Goal: Transaction & Acquisition: Purchase product/service

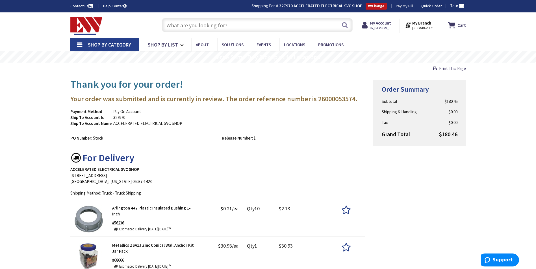
click at [254, 28] on input "text" at bounding box center [257, 25] width 191 height 14
click at [384, 22] on strong "My Account" at bounding box center [380, 22] width 21 height 5
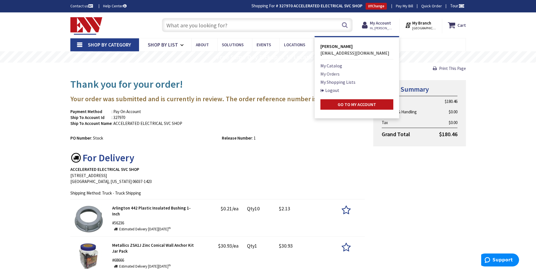
click at [324, 75] on link "My Orders" at bounding box center [329, 74] width 19 height 7
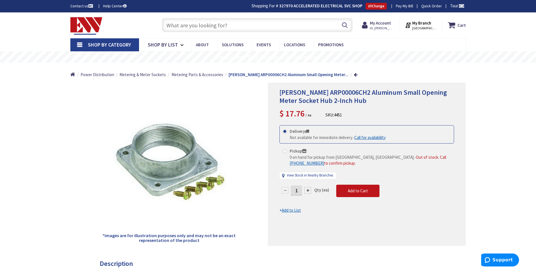
click at [266, 22] on input "text" at bounding box center [257, 25] width 191 height 14
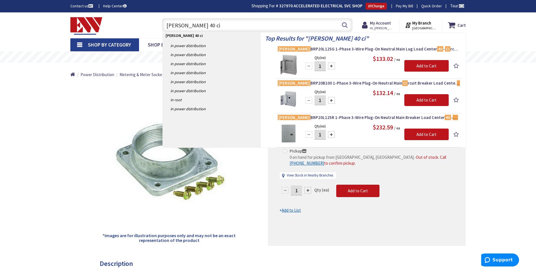
click at [261, 26] on input "eaton 40 ci" at bounding box center [257, 25] width 191 height 14
paste input "1308527"
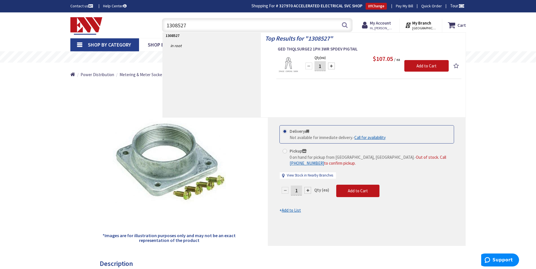
drag, startPoint x: 102, startPoint y: 40, endPoint x: 77, endPoint y: 45, distance: 25.2
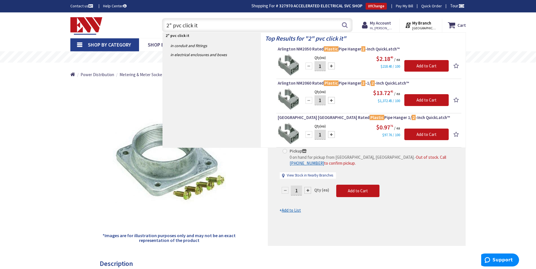
type input "2" pvc click it"
drag, startPoint x: 319, startPoint y: 69, endPoint x: 325, endPoint y: 68, distance: 5.7
click at [325, 68] on input "1" at bounding box center [319, 66] width 11 height 10
type input "6"
click at [417, 67] on input "Add to Cart" at bounding box center [426, 66] width 44 height 12
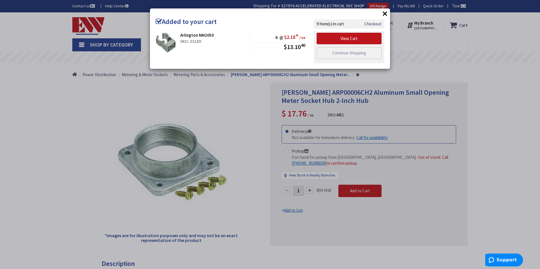
click at [222, 88] on div "× Added to your cart Arlington NM2050 SKU: 23180 6 @ $2.18 40 / ea $13.10 40" at bounding box center [270, 134] width 540 height 269
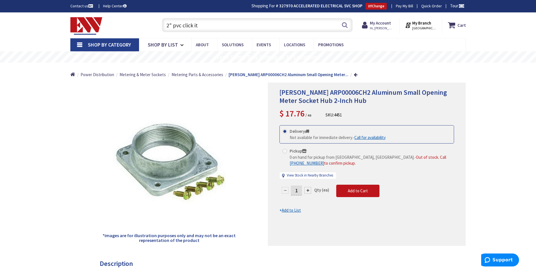
drag, startPoint x: 212, startPoint y: 28, endPoint x: 181, endPoint y: 30, distance: 30.3
click at [181, 30] on input "2" pvc click it" at bounding box center [257, 25] width 191 height 14
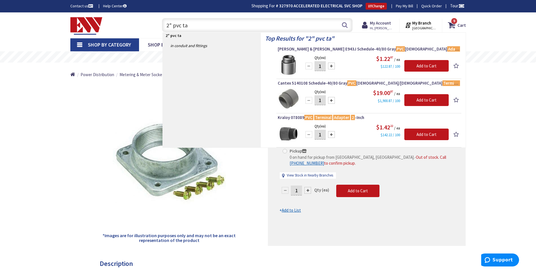
type input "2" pvc ta"
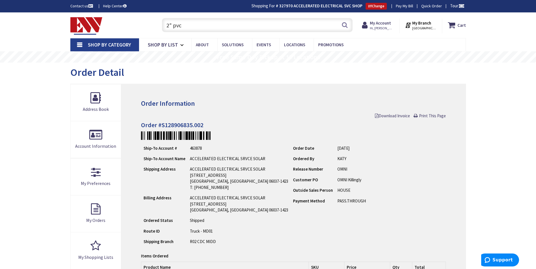
click at [233, 27] on input "2" pvc" at bounding box center [257, 25] width 191 height 14
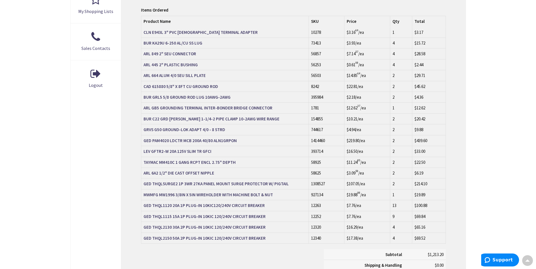
scroll to position [198, 0]
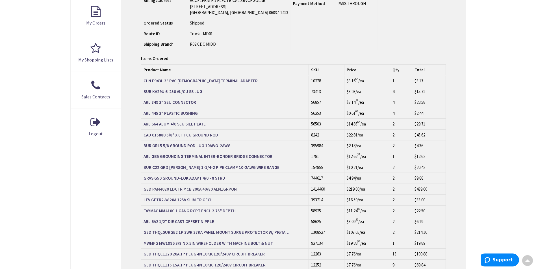
click at [218, 192] on strong "GED PAM4020 LDCTR MCB 200A 40/80 ALN1GRPON" at bounding box center [189, 189] width 93 height 5
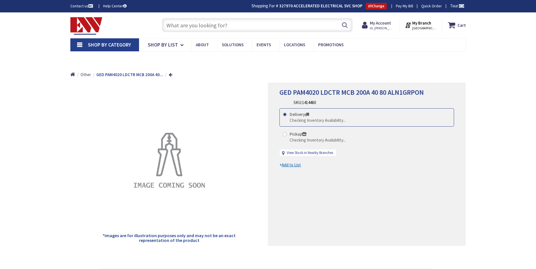
type input "Brandegee Ln, [GEOGRAPHIC_DATA], [GEOGRAPHIC_DATA]"
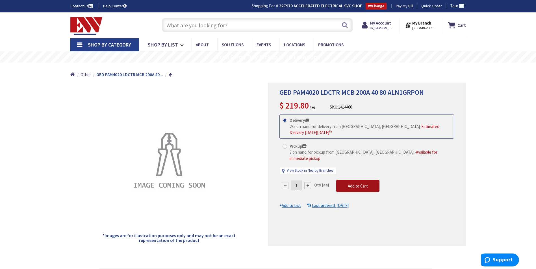
click at [360, 184] on span "Add to Cart" at bounding box center [358, 186] width 20 height 5
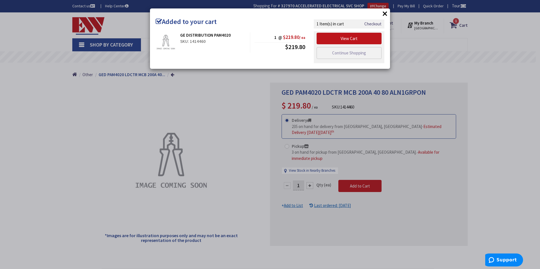
drag, startPoint x: 484, startPoint y: 108, endPoint x: 397, endPoint y: 24, distance: 120.8
click at [468, 99] on div "× Added to your cart GE DISTRIBUTION PAM4020 SKU: 1414460 1 @ $219.80 / ea $219…" at bounding box center [270, 134] width 540 height 269
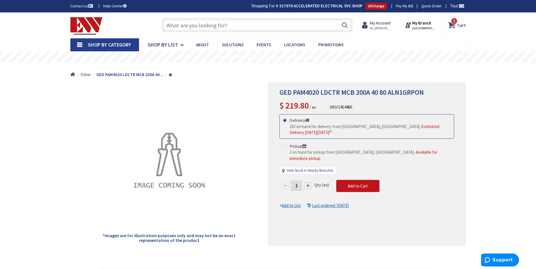
click at [374, 24] on strong "My Account" at bounding box center [380, 22] width 21 height 5
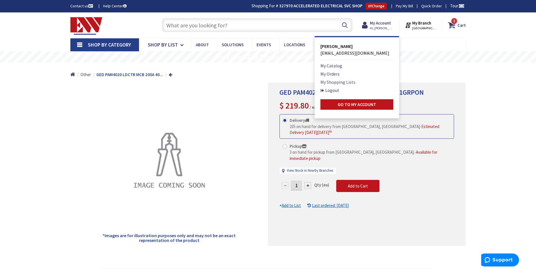
click at [333, 84] on link "My Shopping Lists" at bounding box center [337, 82] width 35 height 7
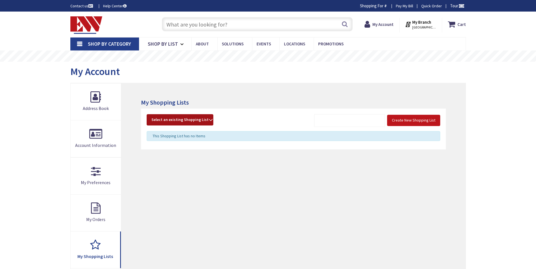
click at [184, 123] on strong "Select an existing Shopping List" at bounding box center [179, 120] width 57 height 7
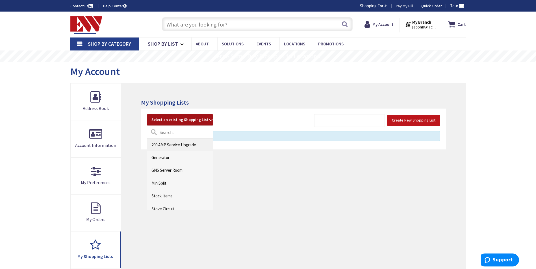
click at [174, 145] on link "200 AMP Service Upgrade" at bounding box center [180, 145] width 66 height 13
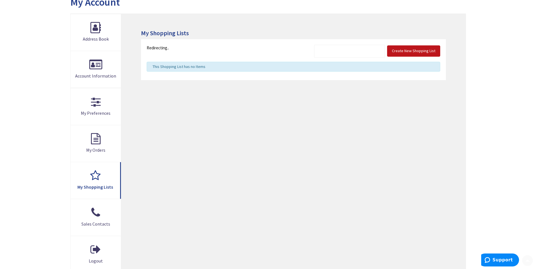
scroll to position [141, 0]
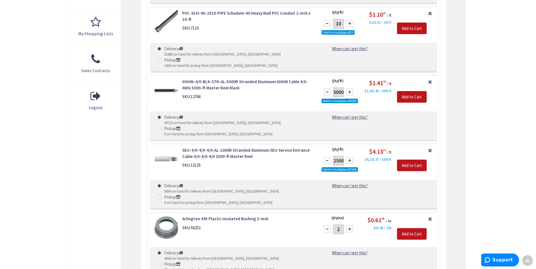
scroll to position [281, 0]
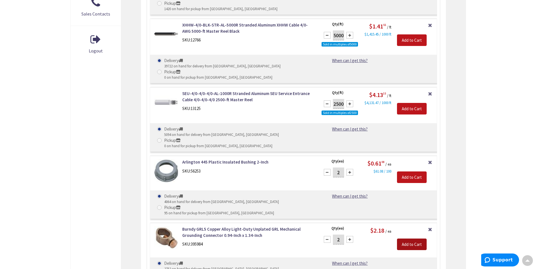
click at [413, 239] on input "Add to Cart" at bounding box center [412, 245] width 30 height 12
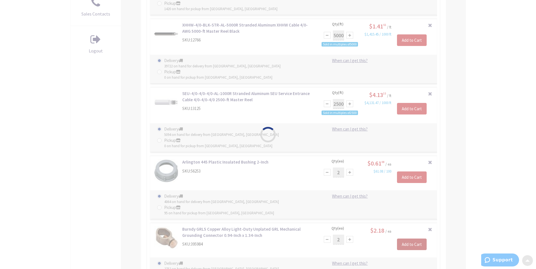
scroll to position [337, 0]
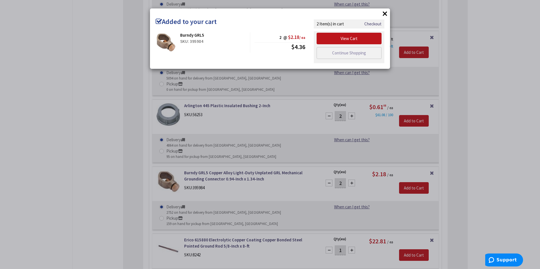
drag, startPoint x: 483, startPoint y: 174, endPoint x: 472, endPoint y: 181, distance: 12.6
click at [478, 177] on div "× Added to your cart Burndy GRL5 SKU: 395984 2 @ $2.18 / ea $4.36" at bounding box center [270, 134] width 540 height 269
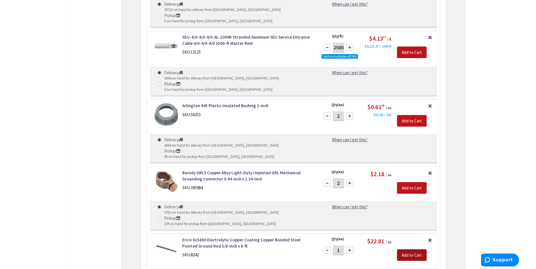
click at [415, 250] on input "Add to Cart" at bounding box center [412, 256] width 30 height 12
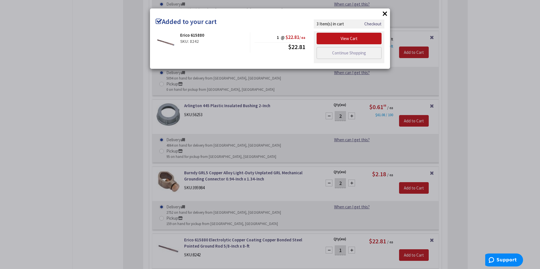
click at [492, 178] on div "× Added to your cart Erico 615880 SKU: 8242 1 @ $22.81 / ea $22.81 Checkout" at bounding box center [270, 134] width 540 height 269
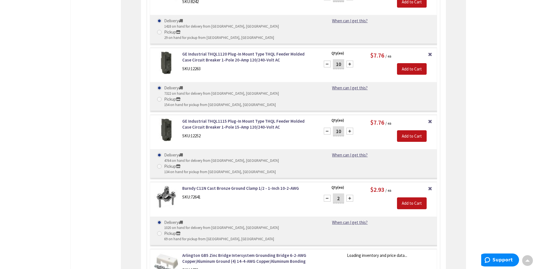
scroll to position [591, 0]
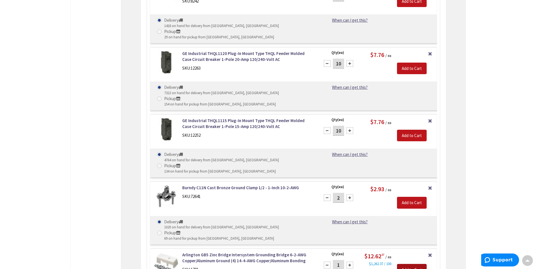
click at [404, 264] on input "Add to Cart" at bounding box center [412, 270] width 30 height 12
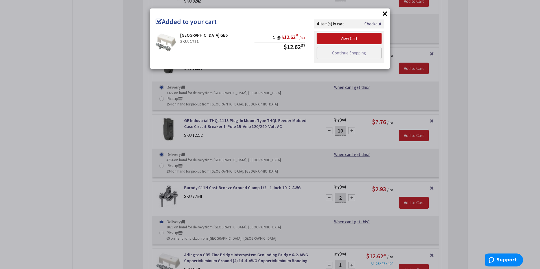
drag, startPoint x: 474, startPoint y: 171, endPoint x: 469, endPoint y: 162, distance: 11.0
click at [475, 171] on div "× Added to your cart Arlington GB5 SKU: 1781 1 @ $12.62 37 / ea $12.62 37" at bounding box center [270, 134] width 540 height 269
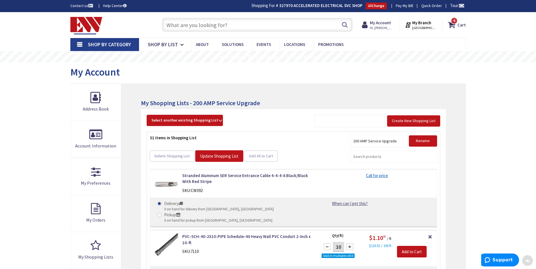
scroll to position [0, 0]
click at [463, 27] on strong "Cart" at bounding box center [461, 25] width 8 height 10
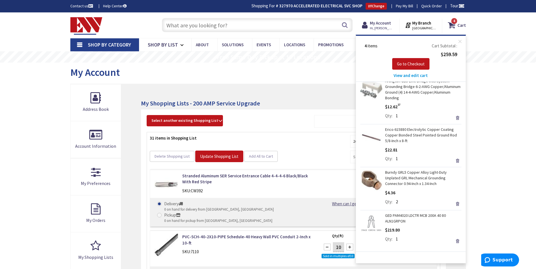
click at [229, 28] on input "text" at bounding box center [257, 25] width 191 height 14
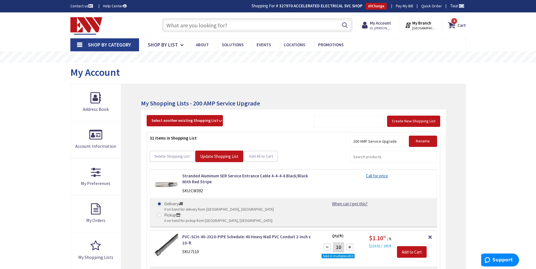
click at [229, 28] on input "text" at bounding box center [257, 25] width 191 height 14
paste input "1308527"
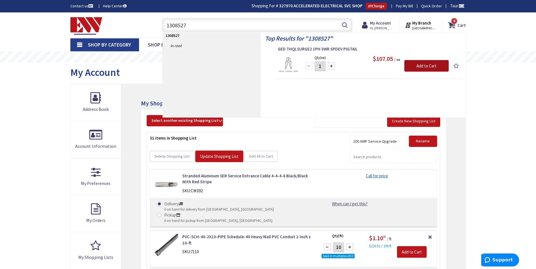
click at [435, 66] on input "Add to Cart" at bounding box center [426, 66] width 44 height 12
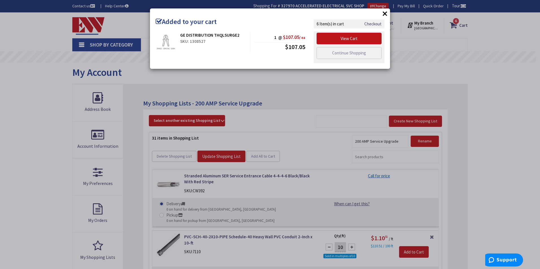
click at [487, 76] on div "× Added to your cart GE DISTRIBUTION THQLSURGE2 SKU: 1308527 1 @ $107.05 / ea $…" at bounding box center [270, 134] width 540 height 269
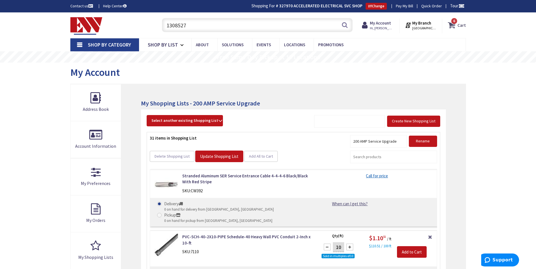
click at [464, 27] on strong "Cart" at bounding box center [461, 25] width 8 height 10
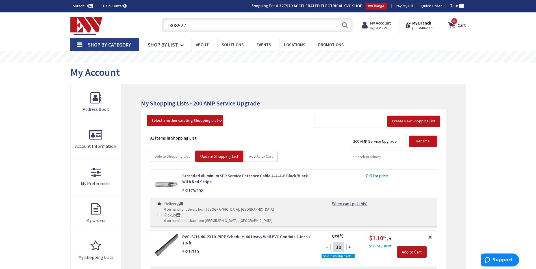
click at [228, 26] on input "1308527" at bounding box center [257, 25] width 191 height 14
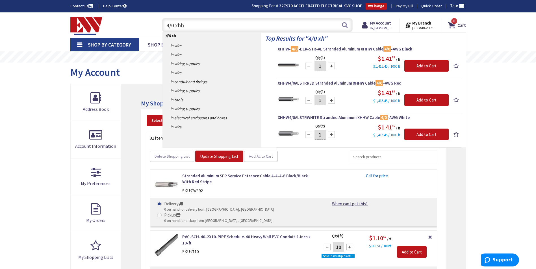
type input "4/0 xhhw"
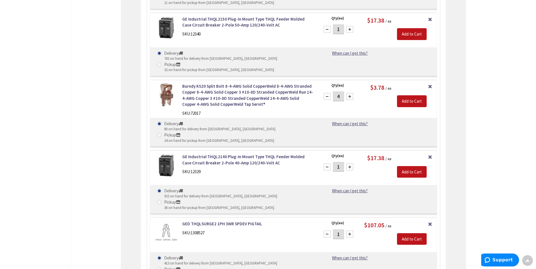
scroll to position [1354, 0]
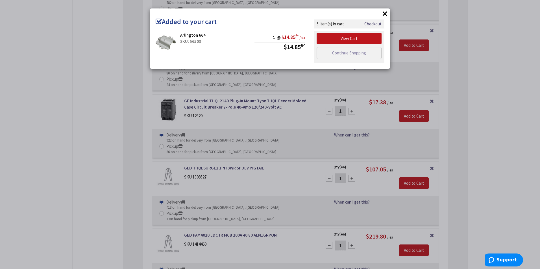
click at [397, 199] on div "× Added to your cart [GEOGRAPHIC_DATA] 664 SKU: 56503 1 @ $14.85 64 / ea $14.85…" at bounding box center [270, 134] width 540 height 269
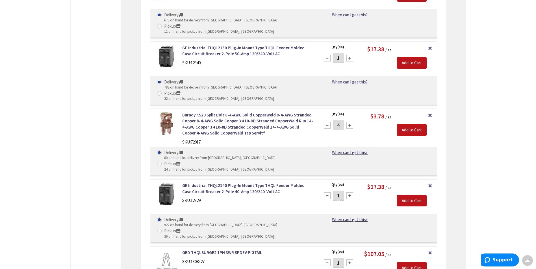
scroll to position [1213, 0]
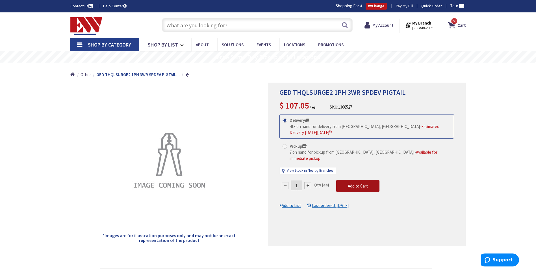
click at [359, 184] on span "Add to Cart" at bounding box center [358, 186] width 20 height 5
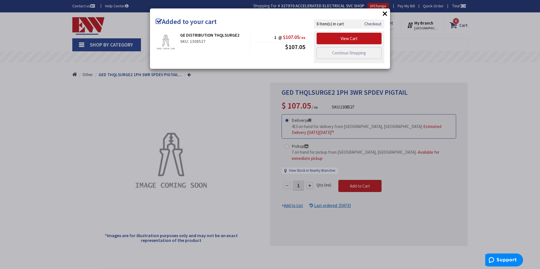
drag, startPoint x: 62, startPoint y: 154, endPoint x: 227, endPoint y: 96, distance: 174.8
click at [62, 153] on div "× Added to your cart GE DISTRIBUTION THQLSURGE2 SKU: 1308527 1 @ $107.05 / ea $…" at bounding box center [270, 134] width 540 height 269
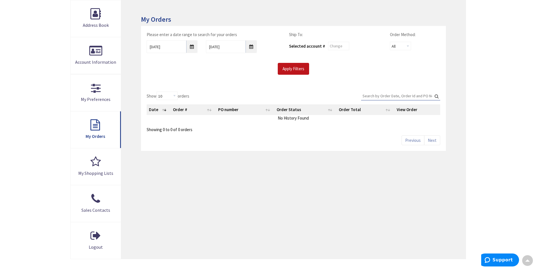
scroll to position [113, 0]
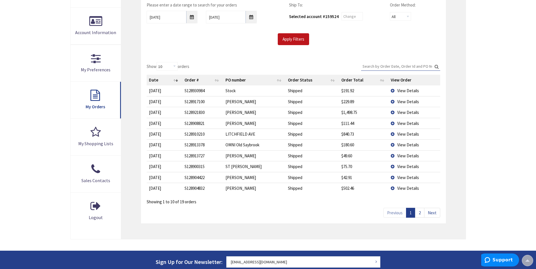
click at [418, 213] on link "2" at bounding box center [419, 213] width 9 height 10
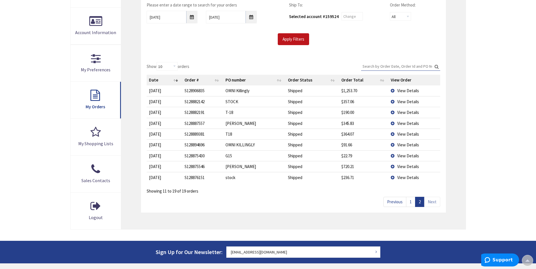
click at [399, 86] on td "View Details" at bounding box center [413, 91] width 51 height 10
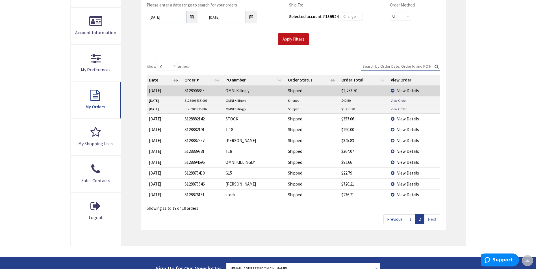
click at [400, 110] on link "View Order" at bounding box center [399, 109] width 16 height 5
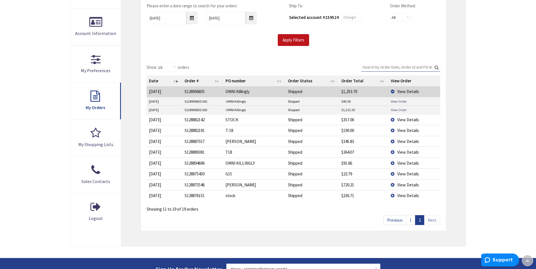
scroll to position [114, 0]
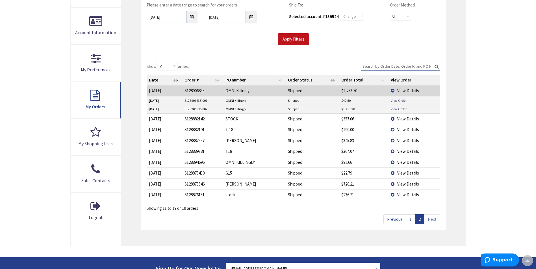
click at [389, 65] on input "Search:" at bounding box center [400, 66] width 79 height 8
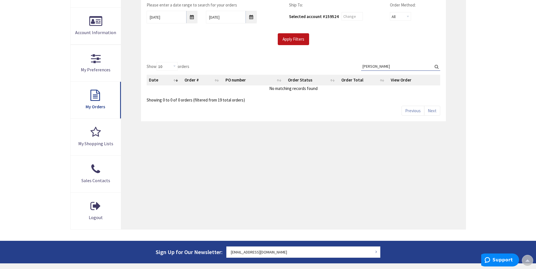
type input "tribble"
click at [186, 18] on input "9/29/2025" at bounding box center [172, 17] width 51 height 13
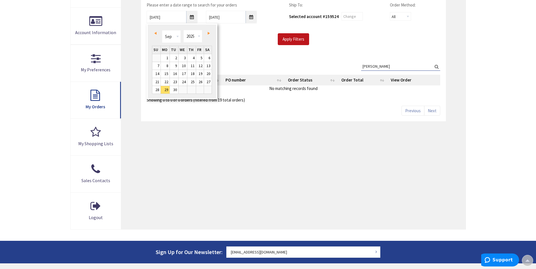
click at [158, 32] on link "Prev" at bounding box center [156, 33] width 8 height 8
click at [165, 62] on link "4" at bounding box center [165, 66] width 9 height 8
type input "08/04/2025"
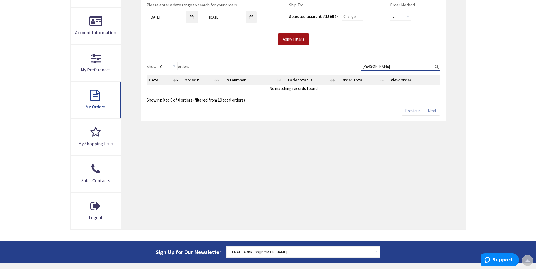
drag, startPoint x: 297, startPoint y: 39, endPoint x: 308, endPoint y: 43, distance: 12.0
click at [297, 39] on input "Apply Filters" at bounding box center [293, 39] width 31 height 12
click at [383, 68] on input "Search:" at bounding box center [400, 66] width 79 height 8
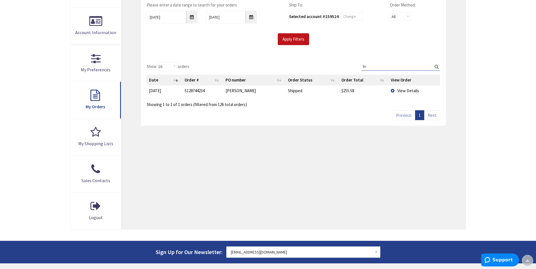
type input "tri"
click at [401, 90] on span "View Details" at bounding box center [408, 90] width 22 height 5
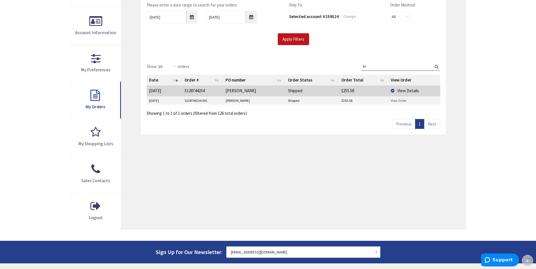
click at [401, 101] on link "View Order" at bounding box center [399, 100] width 16 height 5
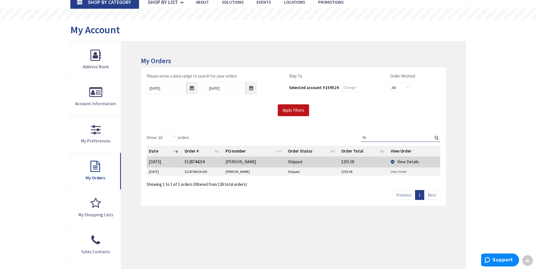
scroll to position [1, 0]
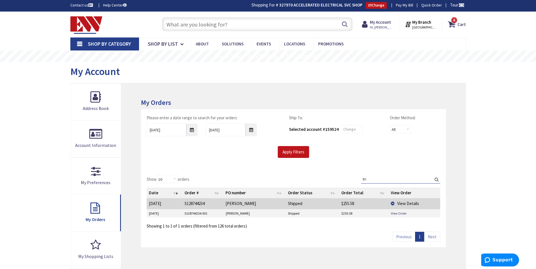
click at [227, 28] on input "text" at bounding box center [257, 24] width 191 height 14
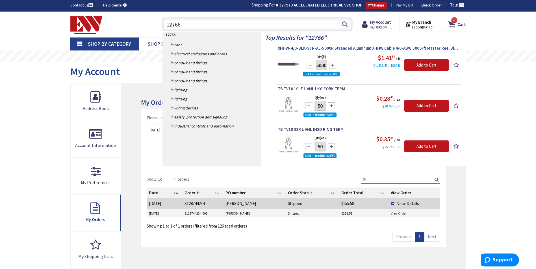
type input "12766"
click at [322, 48] on span "XHHW-4/0-BLK-STR-AL-5000R Stranded Aluminum XHHW Cable 4/0-AWG 5000-ft Master R…" at bounding box center [369, 48] width 182 height 6
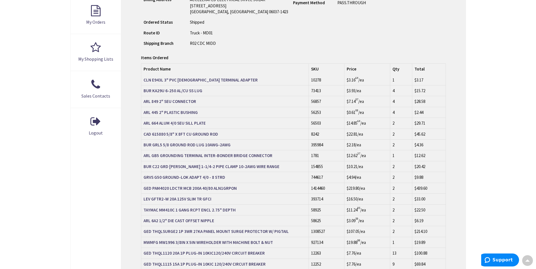
scroll to position [255, 0]
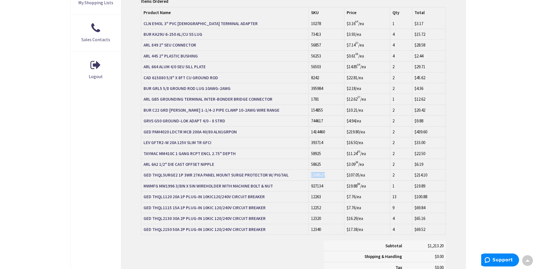
drag, startPoint x: 326, startPoint y: 175, endPoint x: 310, endPoint y: 178, distance: 16.9
click at [310, 178] on td "1308527" at bounding box center [326, 175] width 36 height 11
copy td "1308527"
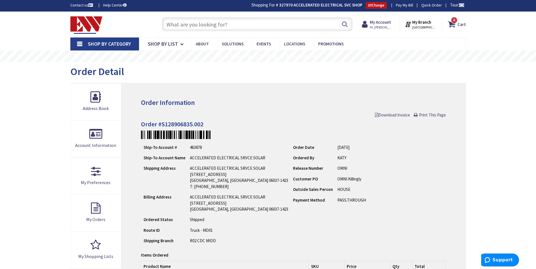
scroll to position [0, 0]
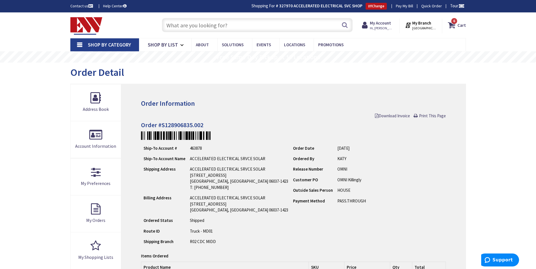
click at [262, 27] on input "text" at bounding box center [257, 25] width 191 height 14
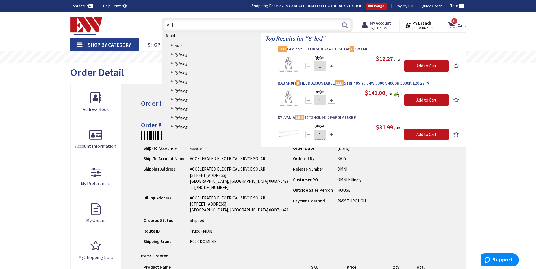
type input "8' led"
click at [355, 84] on span "RAB SR8H 8 FIELD ADJUSTABLE LED STRIP 85 75 54W 5000K 4000K 3000K 120 277V" at bounding box center [369, 83] width 182 height 6
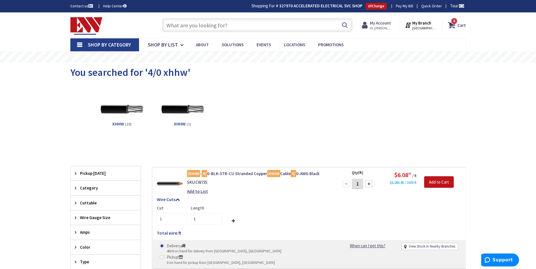
click at [373, 23] on strong "My Account" at bounding box center [380, 22] width 21 height 5
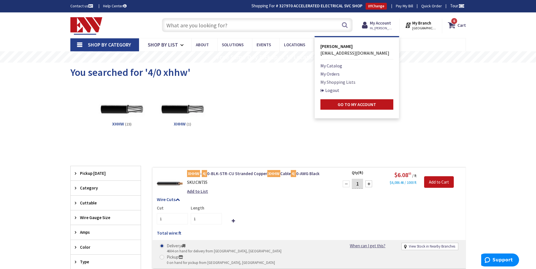
click at [332, 86] on link "My Shopping Lists" at bounding box center [337, 82] width 35 height 7
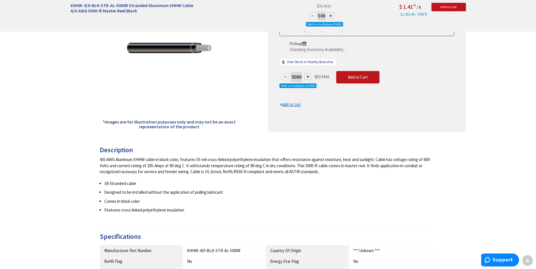
scroll to position [28, 0]
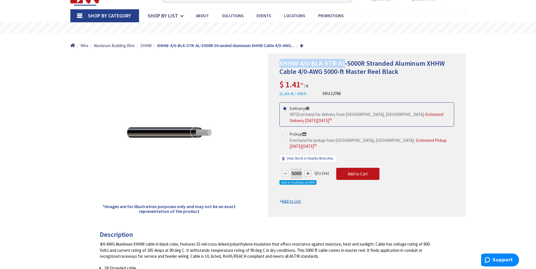
drag, startPoint x: 345, startPoint y: 65, endPoint x: 274, endPoint y: 65, distance: 71.4
click at [274, 65] on div "XHHW-4/0-BLK-STR-AL-5000R Stranded Aluminum XHHW Cable 4/0-AWG 5000-ft Master R…" at bounding box center [367, 135] width 198 height 163
copy span "XHHW-4/0-BLK-STR-AL"
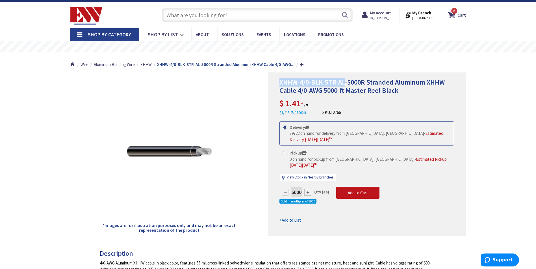
scroll to position [0, 0]
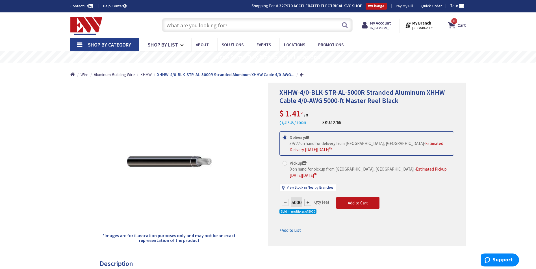
click at [248, 27] on input "text" at bounding box center [257, 25] width 191 height 14
paste input "XHHW-4/0-BLK-STR-AL"
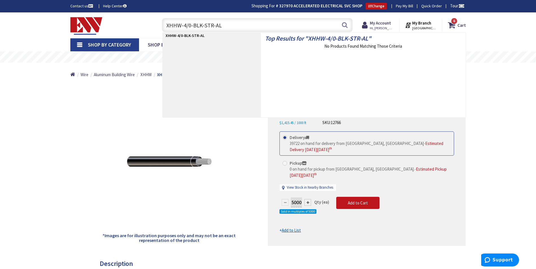
drag, startPoint x: 248, startPoint y: 27, endPoint x: 189, endPoint y: 25, distance: 59.3
click at [189, 25] on input "XHHW-4/0-BLK-STR-AL" at bounding box center [257, 25] width 191 height 14
type input "XHHW-4/0"
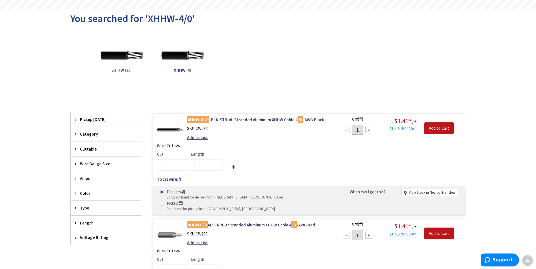
scroll to position [56, 0]
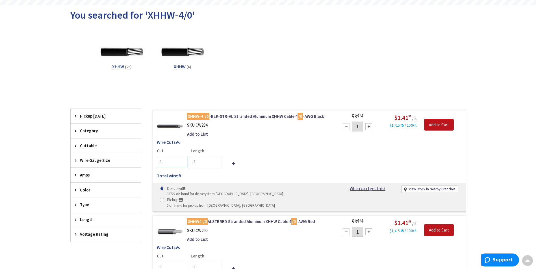
click at [168, 157] on input "1" at bounding box center [172, 161] width 31 height 11
type input "9"
type input "1"
drag, startPoint x: 362, startPoint y: 127, endPoint x: 317, endPoint y: 133, distance: 45.0
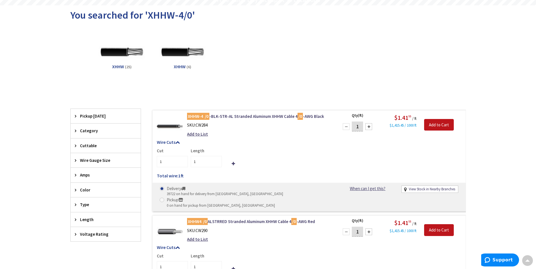
click at [317, 114] on form "XHHW-4 /0 -BLK-STR-AL Stranded Aluminum XHHW Cable 4 /0 -AWG Black SKU: CW284 A…" at bounding box center [308, 114] width 313 height 0
type input "90"
click at [324, 130] on div "XHHW-4 /0 -BLK-STR-AL Stranded Aluminum XHHW Cable 4 /0 -AWG Black SKU: CW284 A…" at bounding box center [259, 127] width 152 height 27
type input "90"
click at [434, 126] on input "Add to Cart" at bounding box center [439, 125] width 30 height 12
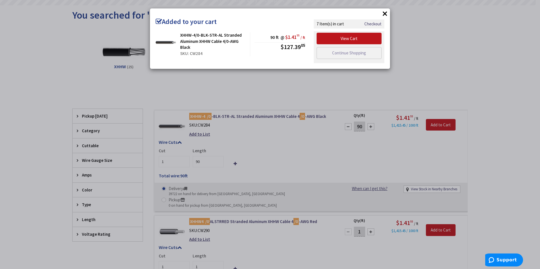
click at [488, 60] on div "× Added to your cart XHHW-4/0-BLK-STR-AL Stranded Aluminum XHHW Cable 4/0-AWG B…" at bounding box center [270, 134] width 540 height 269
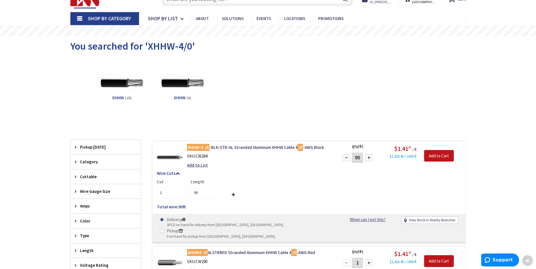
scroll to position [0, 0]
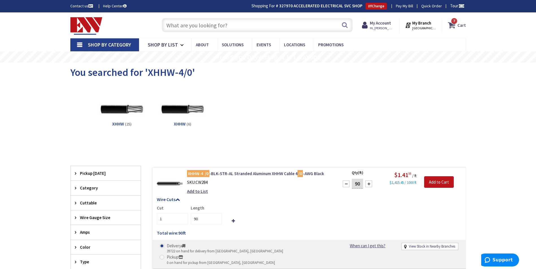
click at [459, 24] on strong "Cart" at bounding box center [461, 25] width 8 height 10
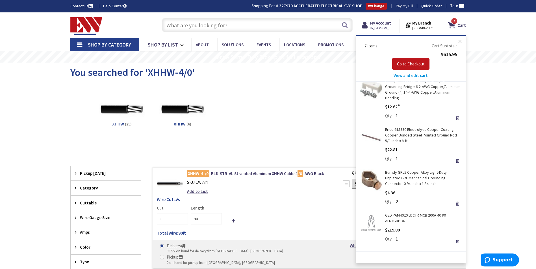
scroll to position [30, 0]
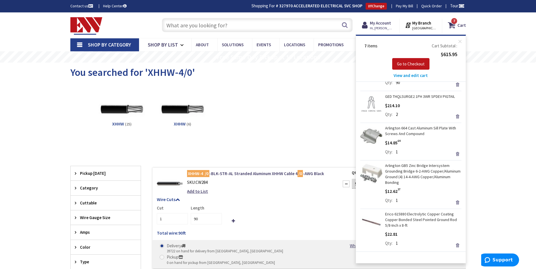
click at [228, 21] on input "text" at bounding box center [257, 25] width 191 height 14
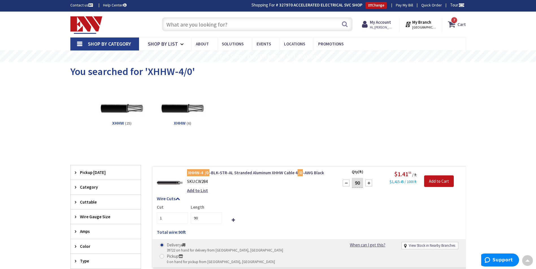
scroll to position [0, 0]
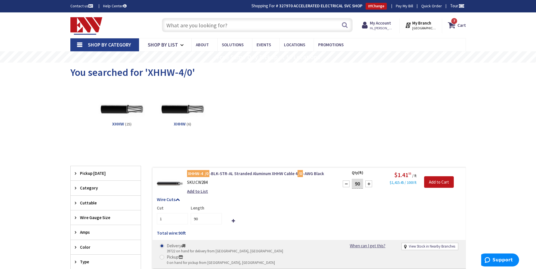
click at [214, 21] on input "text" at bounding box center [257, 25] width 191 height 14
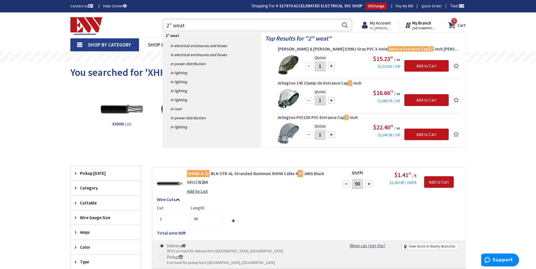
drag, startPoint x: 192, startPoint y: 28, endPoint x: 174, endPoint y: 31, distance: 18.3
click at [174, 31] on input "2" weat" at bounding box center [257, 25] width 191 height 14
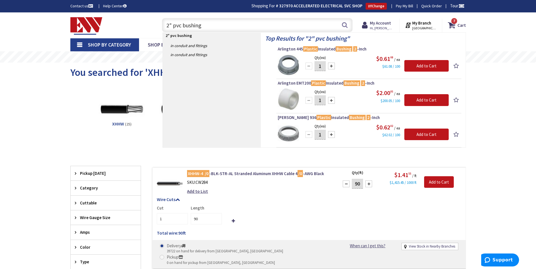
type input "2" pvc bushing"
drag, startPoint x: 318, startPoint y: 66, endPoint x: 333, endPoint y: 68, distance: 15.5
click at [333, 68] on div "1" at bounding box center [320, 65] width 34 height 11
type input "2"
click at [422, 66] on input "Add to Cart" at bounding box center [426, 66] width 44 height 12
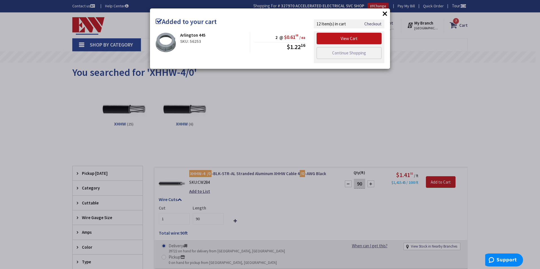
click at [509, 116] on div "× Added to your cart Arlington 445 SKU: 56253 2 @ $0.61 08 / ea $1.22 16" at bounding box center [270, 134] width 540 height 269
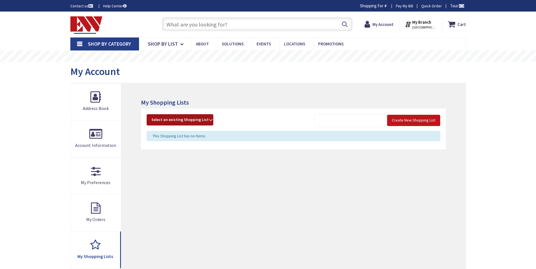
click at [186, 117] on strong "Select an existing Shopping List" at bounding box center [179, 120] width 57 height 7
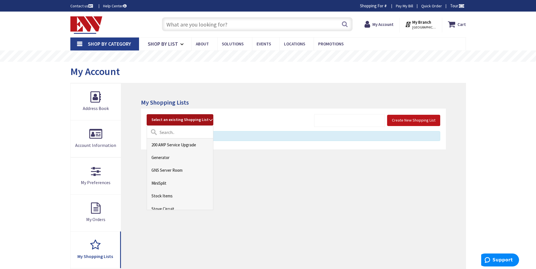
click at [181, 144] on link "200 AMP Service Upgrade" at bounding box center [180, 145] width 66 height 13
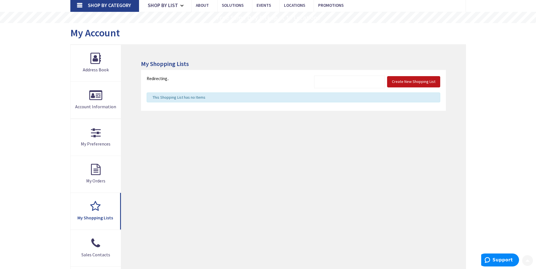
scroll to position [56, 0]
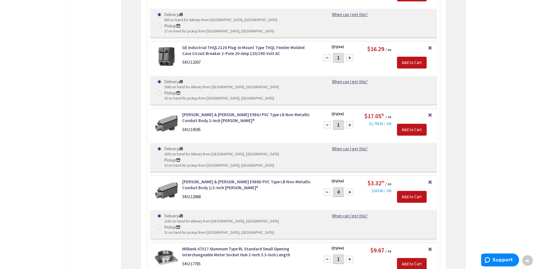
scroll to position [930, 0]
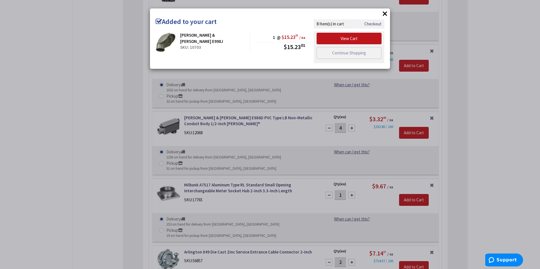
click at [15, 208] on div "× Added to your cart [PERSON_NAME] & [PERSON_NAME] E998J SKU: 10703 1 @ $15.23 …" at bounding box center [270, 134] width 540 height 269
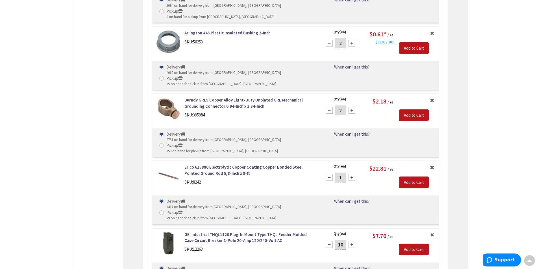
scroll to position [478, 0]
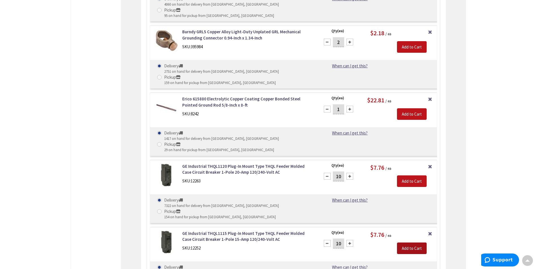
click at [407, 243] on input "Add to Cart" at bounding box center [412, 249] width 30 height 12
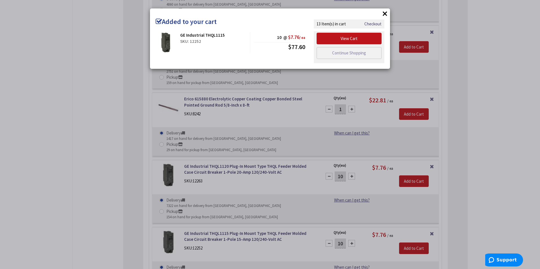
click at [456, 172] on div "× Added to your cart GE Industrial THQL1115 SKU: 12252 10 @ $7.76 / ea $77.60" at bounding box center [270, 134] width 540 height 269
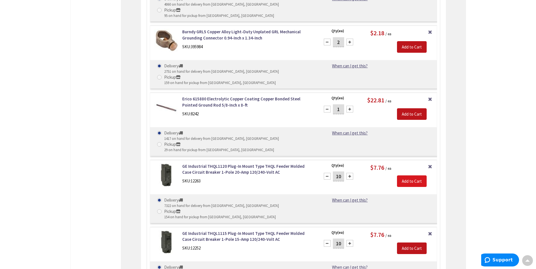
click at [415, 170] on div "Add to Cart" at bounding box center [413, 179] width 37 height 18
click at [414, 176] on input "Add to Cart" at bounding box center [412, 182] width 30 height 12
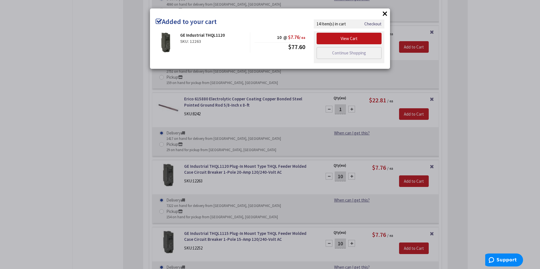
click at [482, 126] on div "× Added to your cart GE Industrial THQL1120 SKU: 12263 10 @ $7.76 / ea $77.60" at bounding box center [270, 134] width 540 height 269
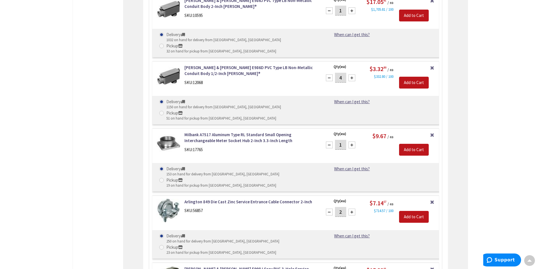
scroll to position [987, 0]
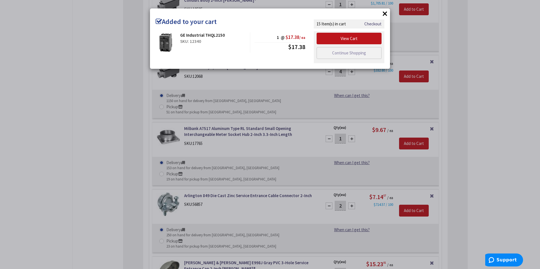
click at [487, 158] on div "× Added to your cart GE Industrial THQL2150 SKU: 12340 1 @ $17.38 / ea $17.38" at bounding box center [270, 134] width 540 height 269
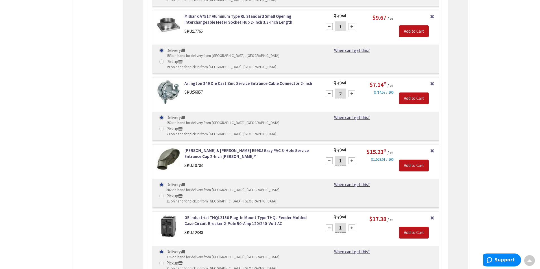
scroll to position [1100, 0]
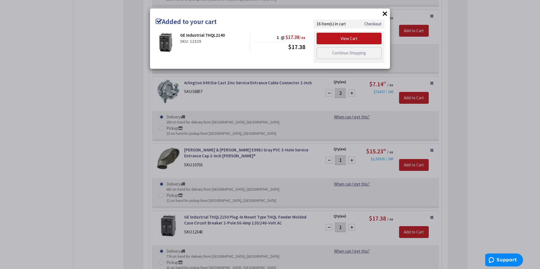
click at [489, 190] on div "× Added to your cart GE Industrial THQL2140 SKU: 12329 1 @ $17.38 / ea $17.38" at bounding box center [270, 134] width 540 height 269
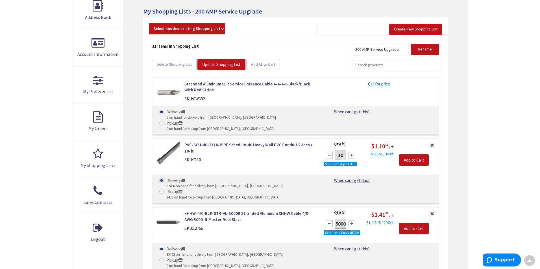
scroll to position [0, 0]
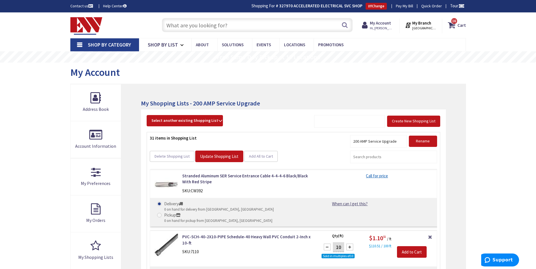
click at [221, 30] on input "text" at bounding box center [257, 25] width 191 height 14
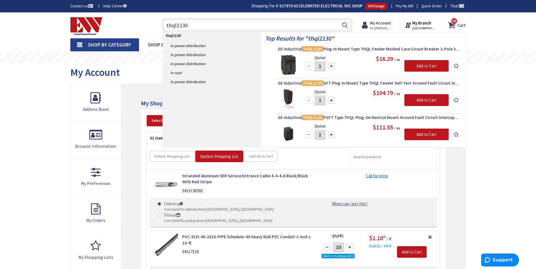
type input "thql2130"
drag, startPoint x: 320, startPoint y: 65, endPoint x: 313, endPoint y: 67, distance: 7.8
click at [313, 67] on div "1" at bounding box center [320, 65] width 34 height 11
type input "2"
click at [429, 62] on input "Add to Cart" at bounding box center [426, 66] width 44 height 12
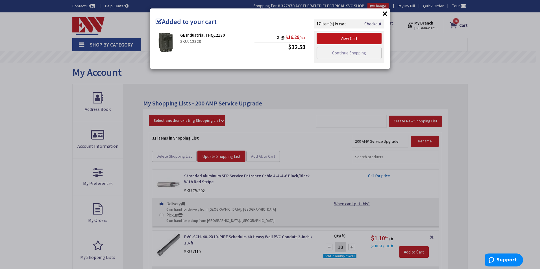
drag, startPoint x: 39, startPoint y: 120, endPoint x: 90, endPoint y: 91, distance: 58.4
click at [40, 120] on div "× Added to your cart GE Industrial THQL2130 SKU: 12320 2 @ $16.29 / ea $32.58" at bounding box center [270, 134] width 540 height 269
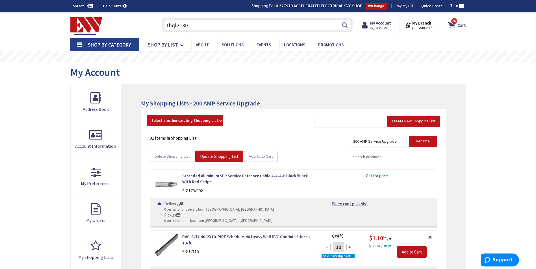
click at [202, 23] on input "thql2130" at bounding box center [257, 25] width 191 height 14
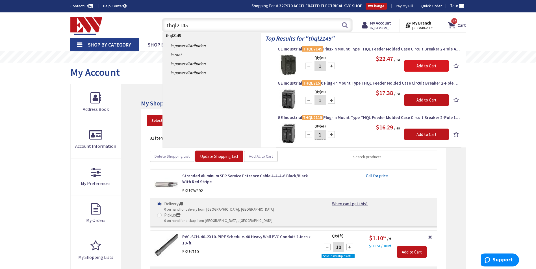
type input "thql2145"
click at [409, 63] on input "Add to Cart" at bounding box center [426, 66] width 44 height 12
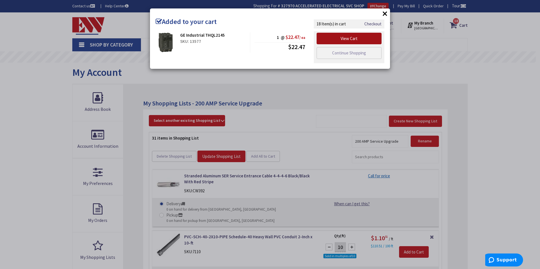
click at [348, 38] on link "View Cart" at bounding box center [349, 39] width 65 height 12
click at [325, 42] on link "View Cart" at bounding box center [349, 39] width 65 height 12
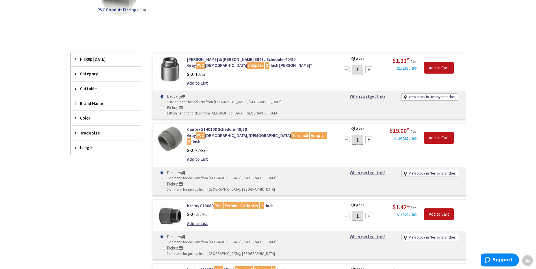
scroll to position [114, 0]
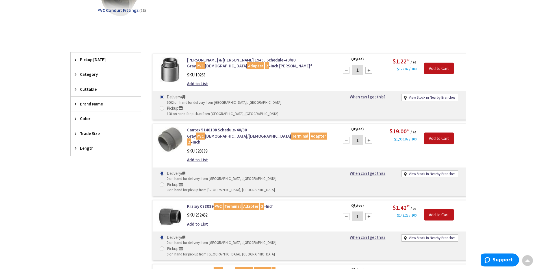
click at [360, 70] on input "1" at bounding box center [357, 70] width 11 height 10
type input "1"
click at [427, 72] on input "Add to Cart" at bounding box center [439, 69] width 30 height 12
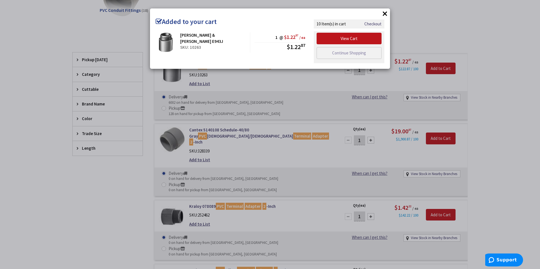
drag, startPoint x: 485, startPoint y: 54, endPoint x: 435, endPoint y: 48, distance: 49.5
click at [481, 53] on div "× Added to your cart Thomas & Betts E943J SKU: 10263 1 @ $1.22 87 / ea $1.22 87" at bounding box center [270, 134] width 540 height 269
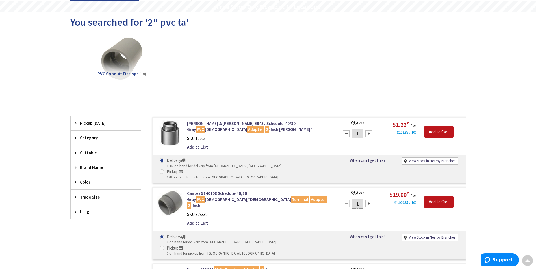
scroll to position [1, 0]
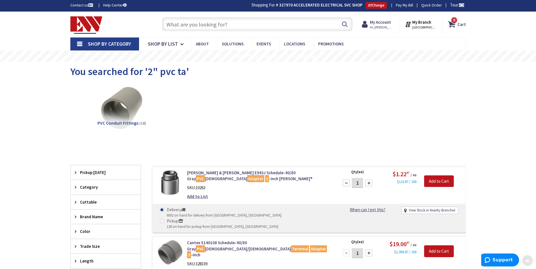
click at [210, 27] on input "text" at bounding box center [257, 24] width 191 height 14
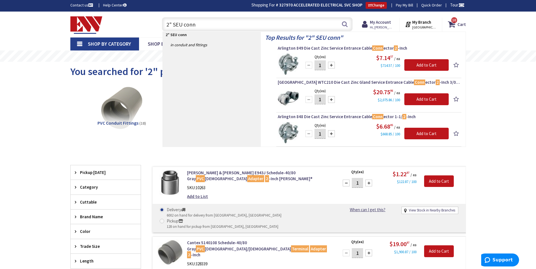
type input "2" SEU conn"
drag, startPoint x: 325, startPoint y: 66, endPoint x: 319, endPoint y: 67, distance: 5.7
click at [319, 67] on input "1" at bounding box center [319, 65] width 11 height 10
type input "2"
click at [413, 65] on input "Add to Cart" at bounding box center [426, 65] width 44 height 12
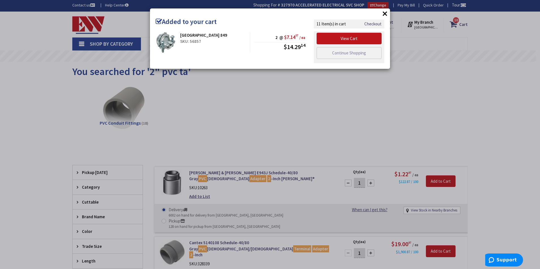
drag, startPoint x: 52, startPoint y: 104, endPoint x: 67, endPoint y: 83, distance: 25.9
click at [53, 101] on div "× Added to your cart Arlington 849 SKU: 56857 2 @ $7.14 57 / ea $14.29 14" at bounding box center [270, 134] width 540 height 269
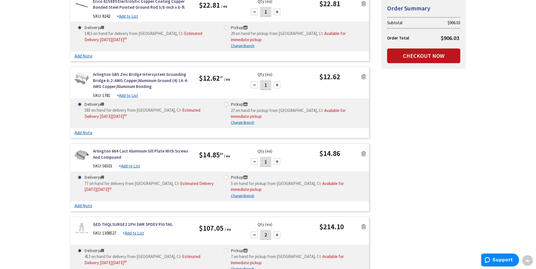
scroll to position [279, 0]
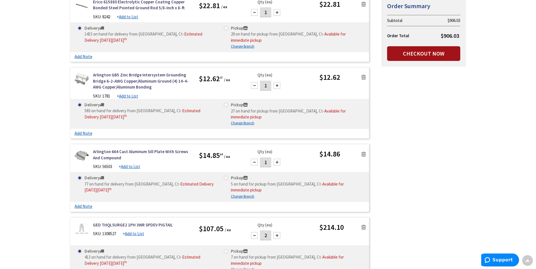
click at [433, 53] on link "Checkout Now" at bounding box center [423, 53] width 73 height 15
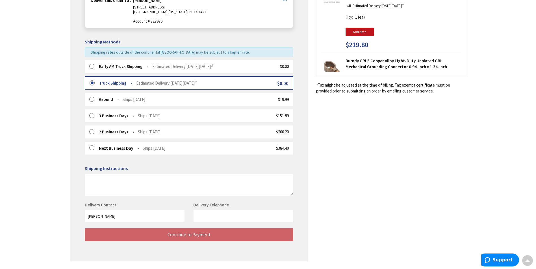
scroll to position [121, 0]
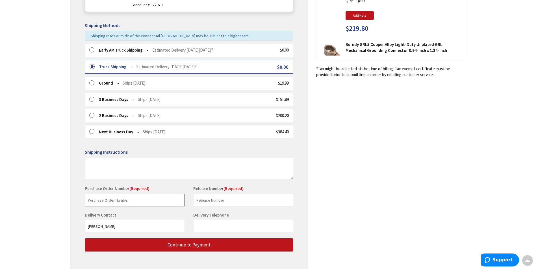
click at [123, 200] on input "text" at bounding box center [135, 200] width 100 height 13
type input "OMNI [GEOGRAPHIC_DATA]"
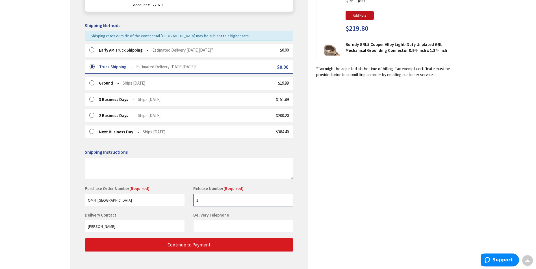
type input "1"
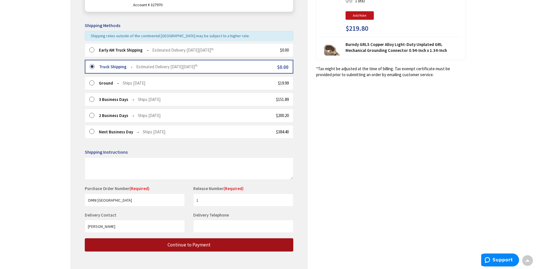
click at [162, 247] on button "Continue to Payment" at bounding box center [189, 245] width 208 height 13
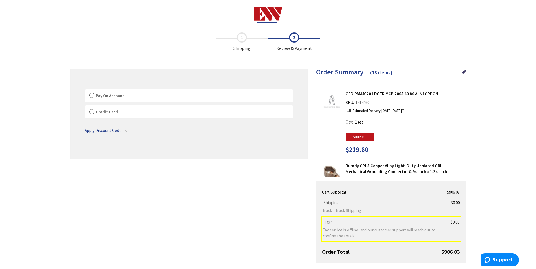
click at [110, 95] on span "Pay On Account" at bounding box center [110, 95] width 29 height 5
click at [85, 91] on input "Pay On Account" at bounding box center [85, 91] width 0 height 0
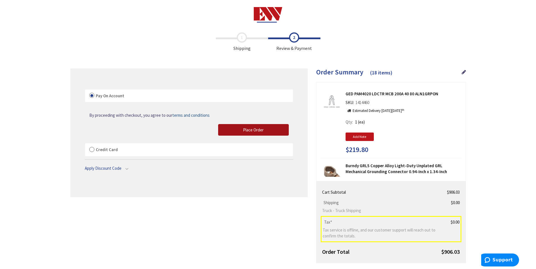
click at [250, 130] on span "Place Order" at bounding box center [253, 129] width 21 height 5
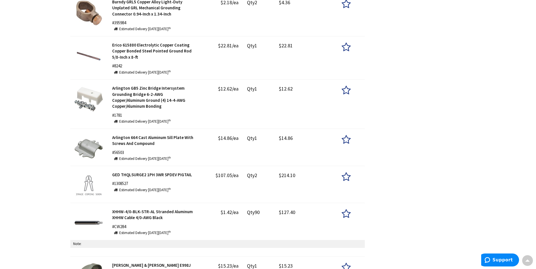
scroll to position [311, 0]
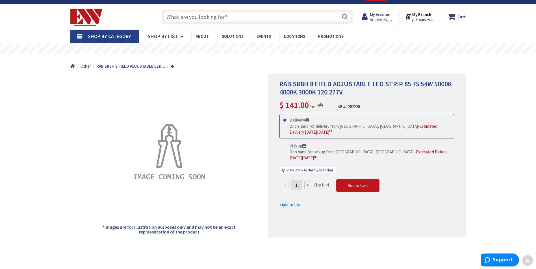
scroll to position [1, 0]
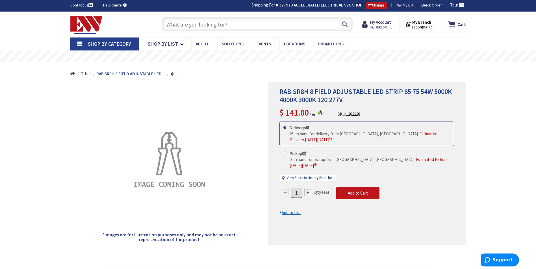
drag, startPoint x: 358, startPoint y: 94, endPoint x: 356, endPoint y: 96, distance: 2.9
click at [357, 95] on span "RAB SR8H 8 FIELD ADJUSTABLE LED STRIP 85 75 54W 5000K 4000K 3000K 120 277V" at bounding box center [365, 95] width 172 height 17
drag, startPoint x: 356, startPoint y: 96, endPoint x: 349, endPoint y: 98, distance: 7.3
click at [349, 98] on h1 "RAB SR8H 8 FIELD ADJUSTABLE LED STRIP 85 75 54W 5000K 4000K 3000K 120 277V" at bounding box center [366, 96] width 175 height 16
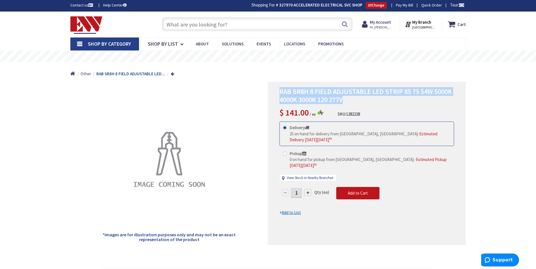
drag, startPoint x: 349, startPoint y: 99, endPoint x: 276, endPoint y: 92, distance: 73.5
click at [276, 92] on div "RAB SR8H 8 FIELD ADJUSTABLE LED STRIP 85 75 54W 5000K 4000K 3000K 120 277V $ 14…" at bounding box center [367, 163] width 198 height 163
copy span "RAB SR8H 8 FIELD ADJUSTABLE LED STRIP 85 75 54W 5000K 4000K 3000K 120 277V"
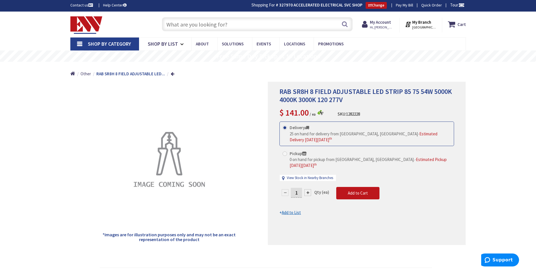
click at [461, 108] on div "RAB SR8H 8 FIELD ADJUSTABLE LED STRIP 85 75 54W 5000K 4000K 3000K 120 277V $ 14…" at bounding box center [367, 163] width 198 height 163
